Goal: Obtain resource: Download file/media

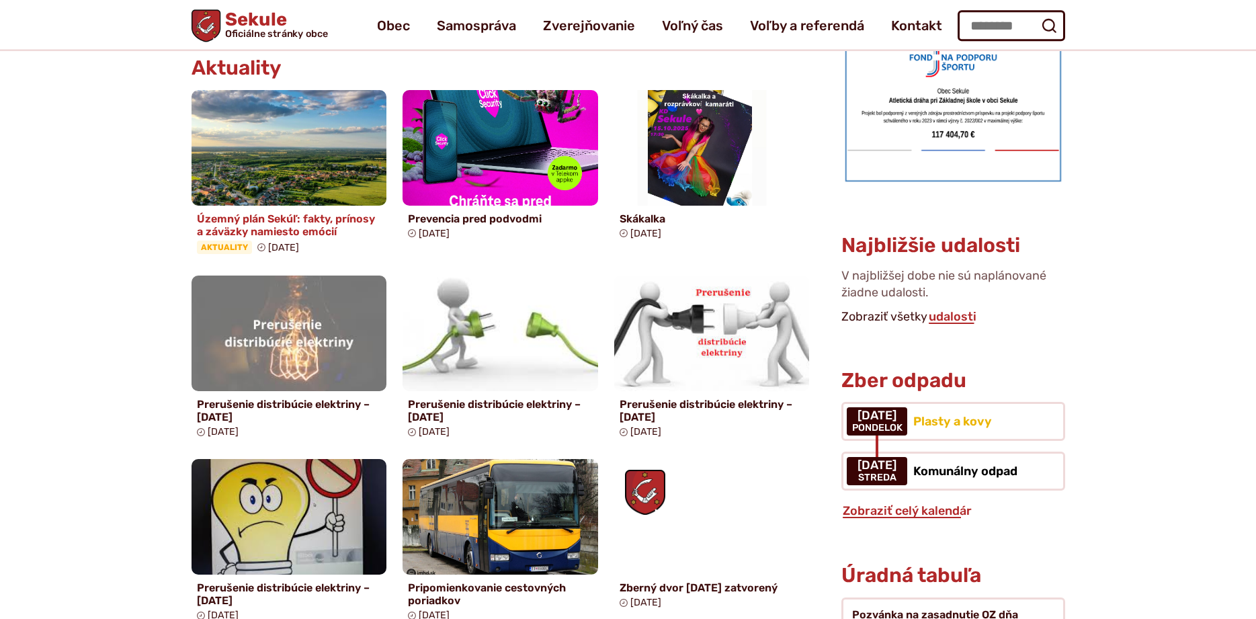
scroll to position [549, 0]
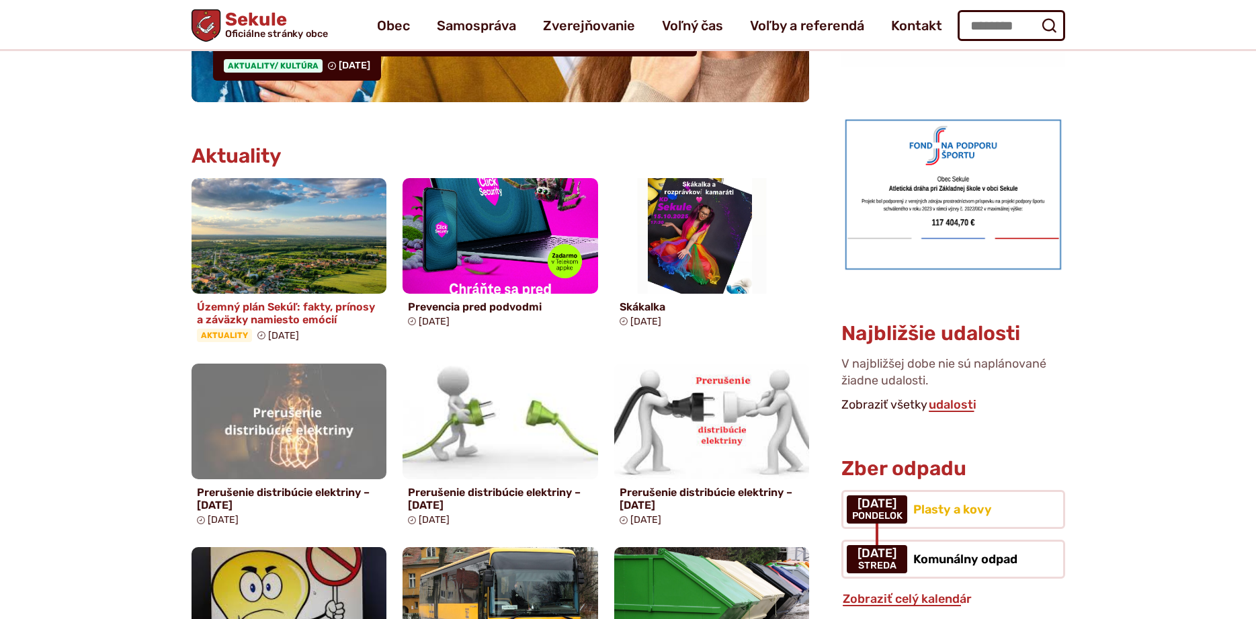
click at [293, 239] on img at bounding box center [289, 235] width 225 height 132
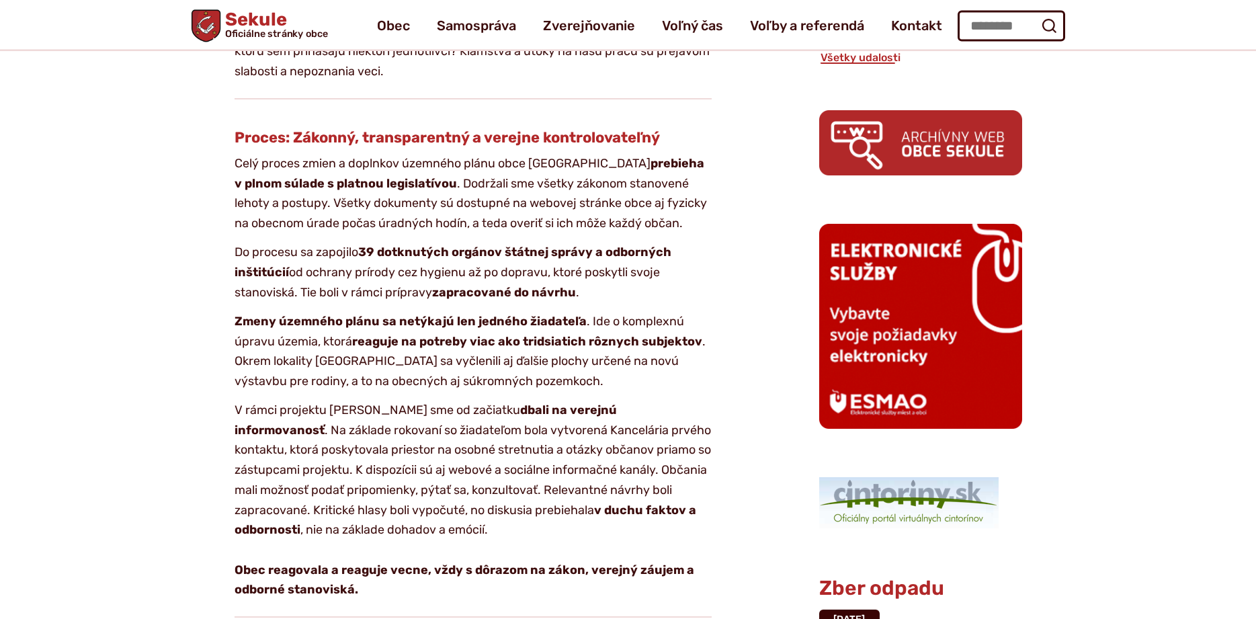
scroll to position [754, 0]
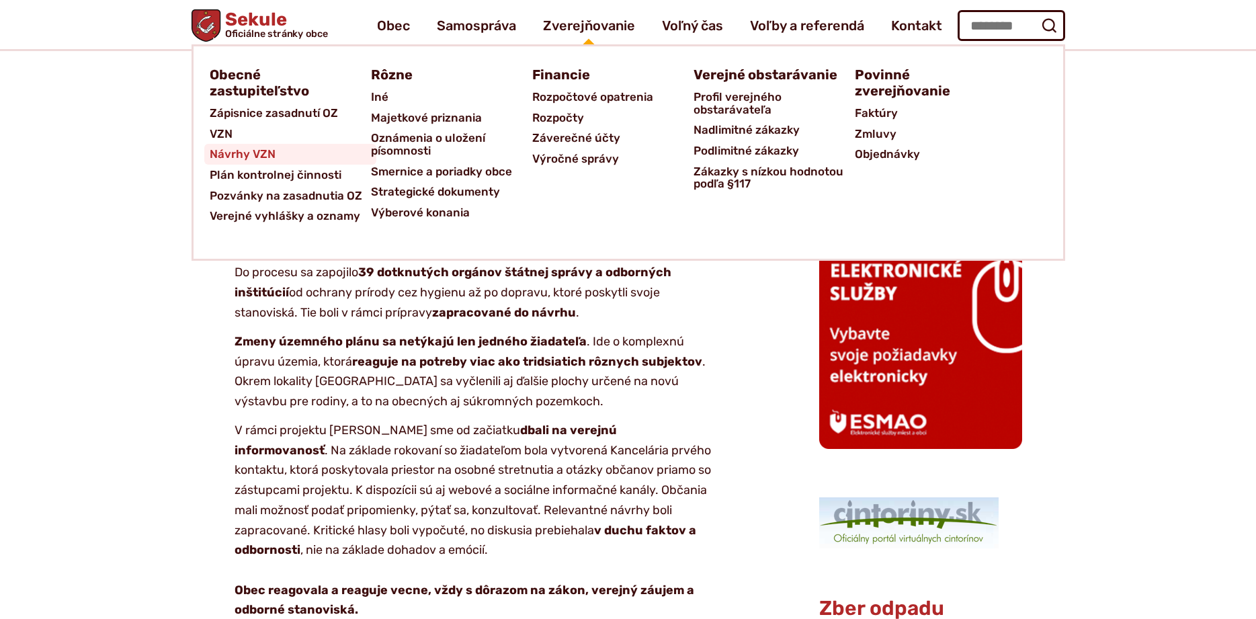
click at [263, 153] on span "Návrhy VZN" at bounding box center [243, 154] width 66 height 21
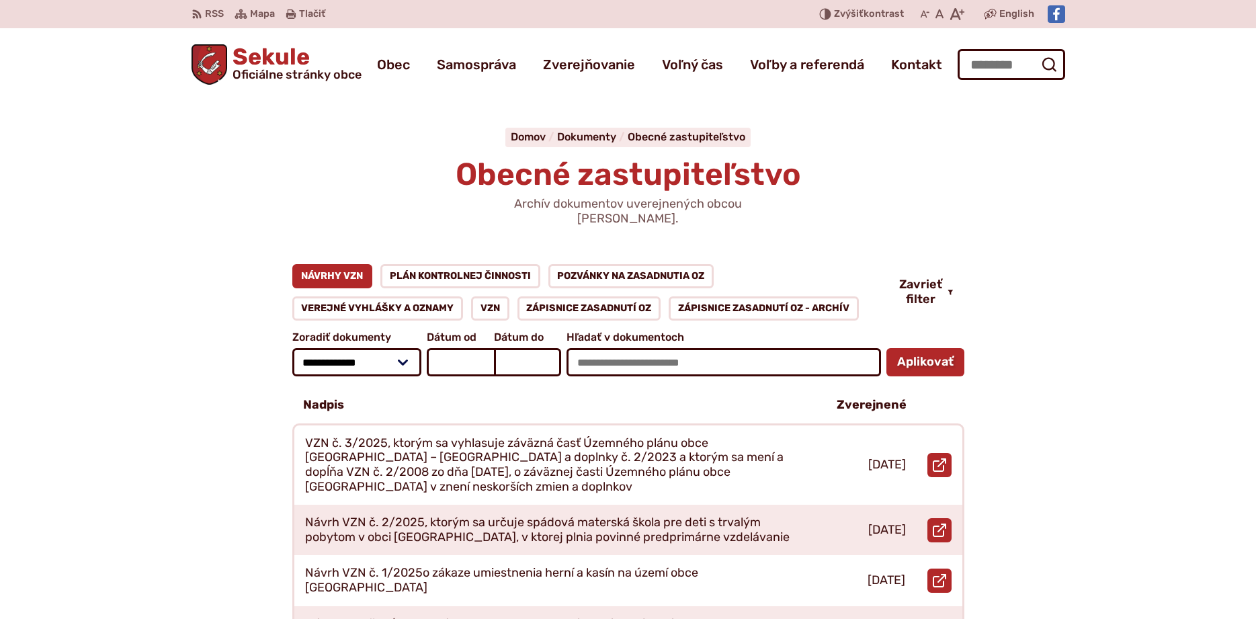
scroll to position [69, 0]
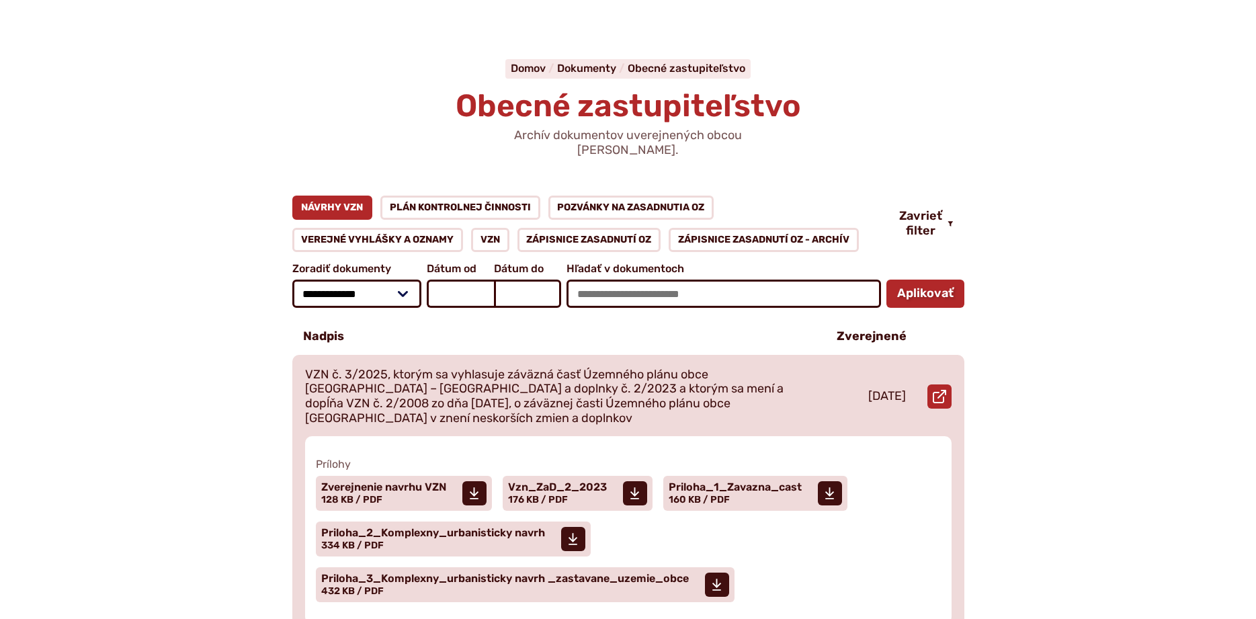
click at [566, 374] on p "VZN č. 3/2025, ktorým sa vyhlasuje záväzná časť Územného plánu obce [GEOGRAPHIC…" at bounding box center [555, 397] width 500 height 58
click at [835, 487] on icon at bounding box center [830, 493] width 10 height 13
